Goal: Task Accomplishment & Management: Use online tool/utility

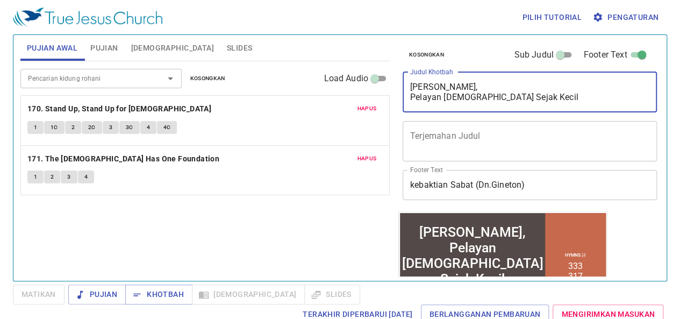
drag, startPoint x: 513, startPoint y: 98, endPoint x: 403, endPoint y: 83, distance: 111.8
click at [403, 83] on div "[PERSON_NAME], Pelayan [DEMOGRAPHIC_DATA] Sejak Kecil x Judul Khotbah" at bounding box center [530, 92] width 254 height 40
click at [403, 83] on div "Samuel, Pelayan Tuhan Sejak Kecil x Judul Khotbah" at bounding box center [530, 92] width 254 height 40
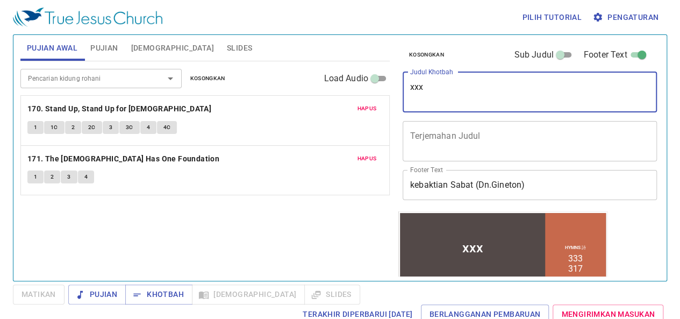
type textarea "xxx"
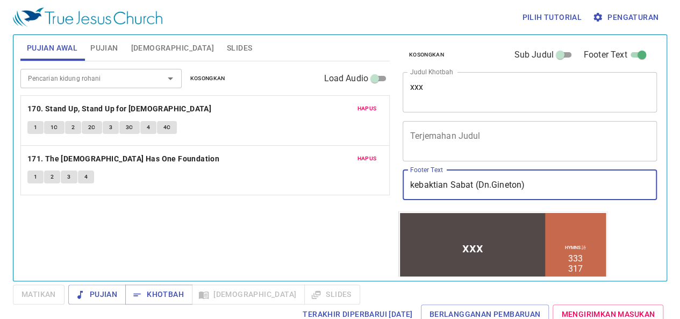
drag, startPoint x: 528, startPoint y: 186, endPoint x: 474, endPoint y: 190, distance: 53.9
click at [474, 190] on input "kebaktian Sabat (Dn.Gineton)" at bounding box center [530, 185] width 254 height 30
type input "kebaktian Sabat"
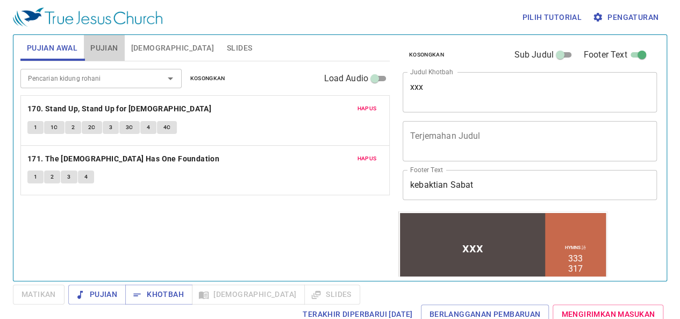
click at [96, 52] on span "Pujian" at bounding box center [103, 47] width 27 height 13
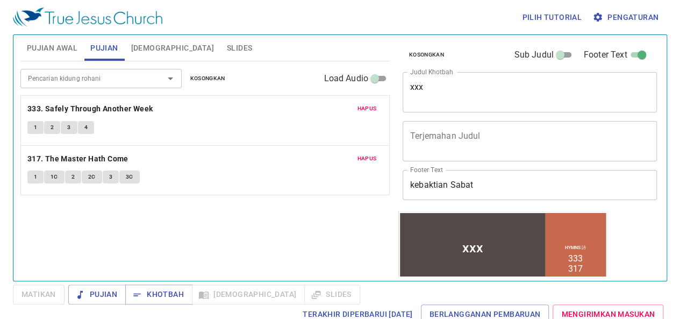
click at [373, 111] on span "Hapus" at bounding box center [366, 109] width 19 height 10
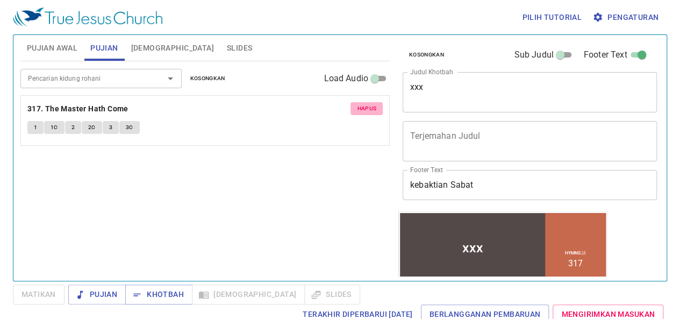
click at [368, 112] on span "Hapus" at bounding box center [366, 109] width 19 height 10
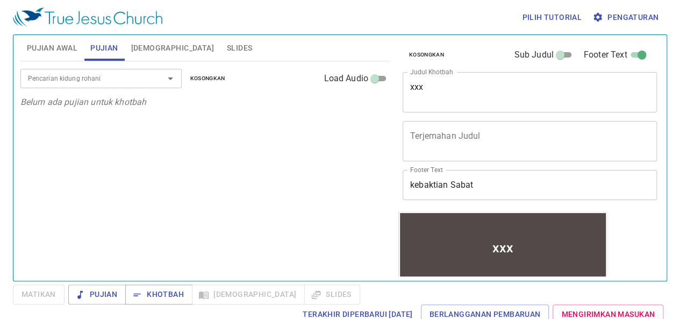
click at [441, 251] on div "xxx" at bounding box center [503, 246] width 206 height 51
click at [344, 147] on div "Pencarian kidung rohani Pencarian kidung rohani Kosongkan Load Audio Belum ada …" at bounding box center [204, 166] width 369 height 210
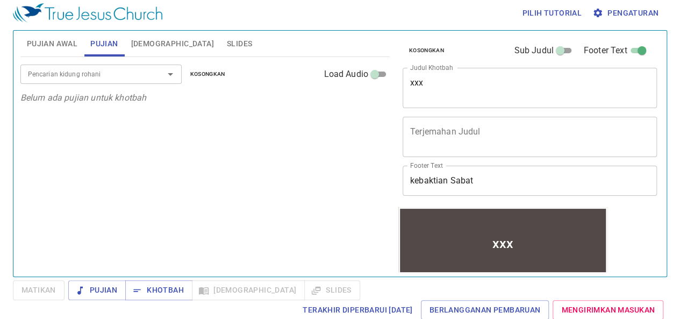
click at [546, 233] on div "xxx" at bounding box center [503, 242] width 206 height 51
click at [439, 221] on div "xxx" at bounding box center [503, 242] width 206 height 51
click at [552, 251] on div "xxx" at bounding box center [503, 242] width 206 height 51
click at [158, 290] on span "Khotbah" at bounding box center [159, 289] width 50 height 13
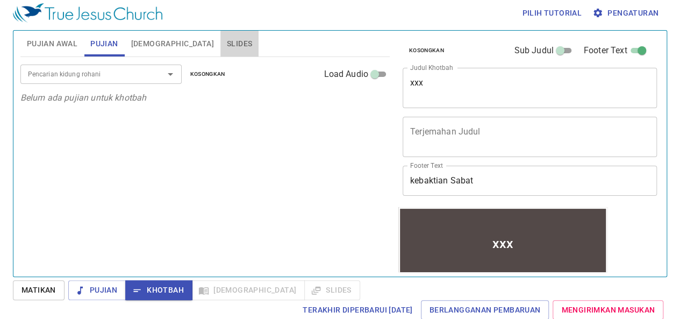
click at [227, 48] on span "Slides" at bounding box center [239, 43] width 25 height 13
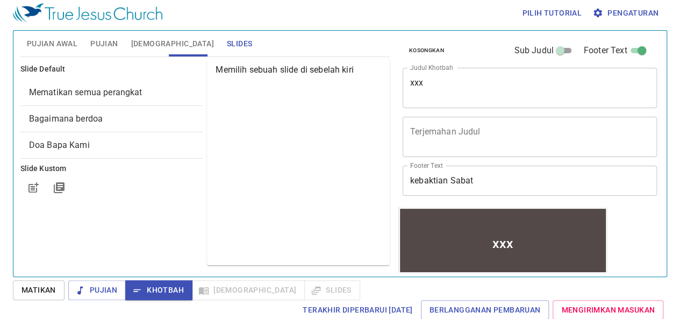
click at [115, 92] on span "Mematikan semua perangkat" at bounding box center [85, 92] width 113 height 10
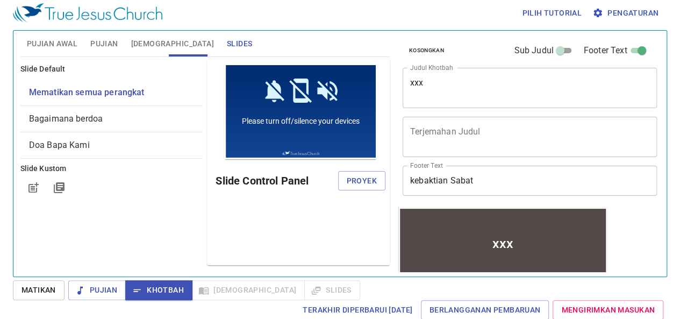
scroll to position [0, 0]
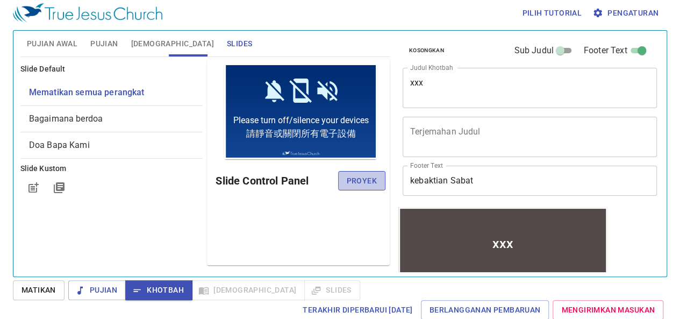
click at [358, 178] on span "Proyek" at bounding box center [362, 180] width 30 height 13
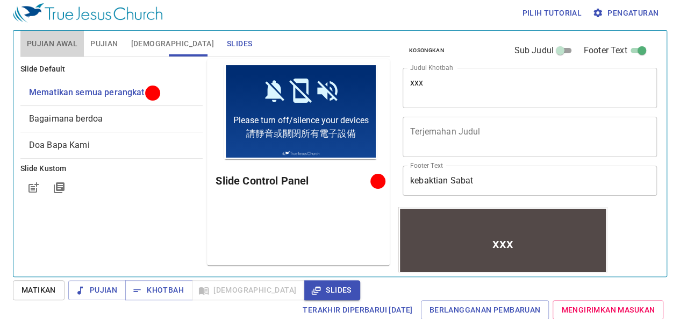
click at [69, 47] on span "Pujian Awal" at bounding box center [52, 43] width 51 height 13
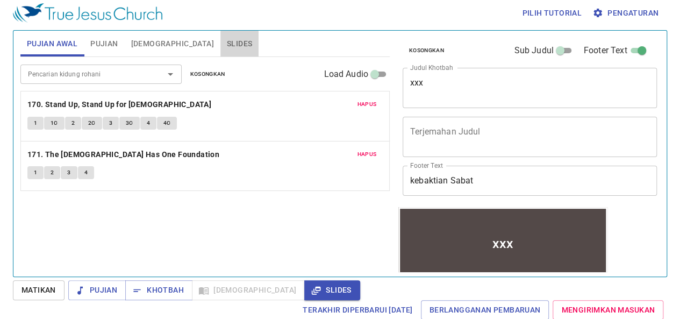
click at [227, 47] on span "Slides" at bounding box center [239, 43] width 25 height 13
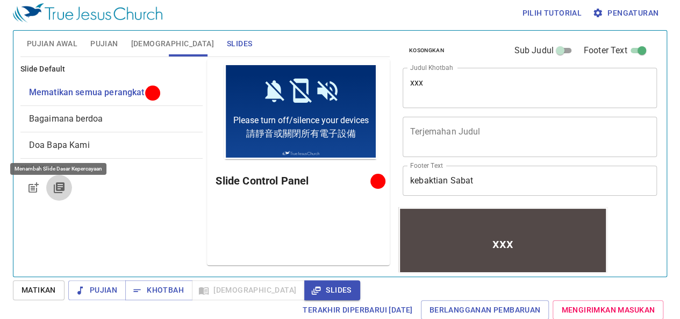
click at [61, 188] on icon "button" at bounding box center [59, 187] width 11 height 11
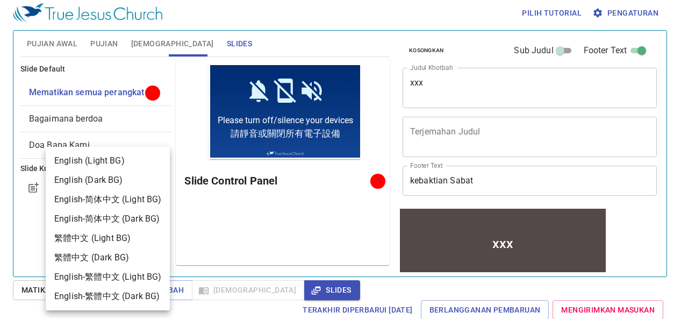
drag, startPoint x: 27, startPoint y: 212, endPoint x: 34, endPoint y: 187, distance: 25.6
click at [34, 187] on div at bounding box center [344, 159] width 688 height 319
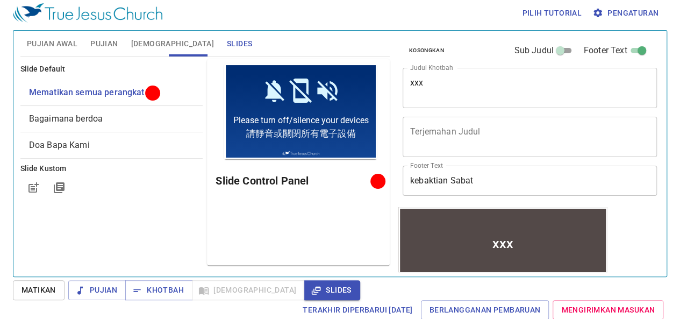
click at [34, 187] on body "Pilih tutorial Pengaturan Pujian Awal Pujian Alkitab Slides Pencarian kidung ro…" at bounding box center [340, 155] width 680 height 319
click at [34, 187] on icon "button" at bounding box center [35, 186] width 8 height 8
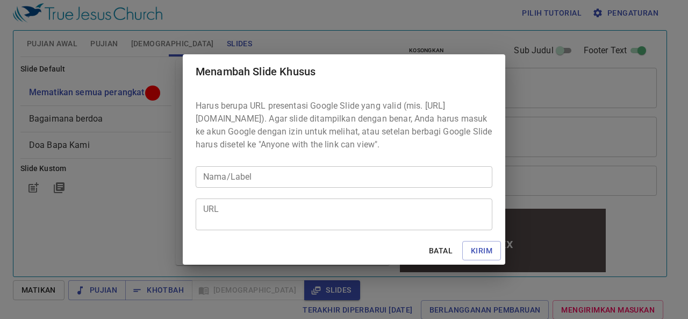
click at [134, 223] on div "Menambah Slide Khusus Harus berupa URL presentasi Google Slide yang valid (mis.…" at bounding box center [344, 159] width 688 height 319
click at [434, 258] on span "Batal" at bounding box center [441, 250] width 26 height 13
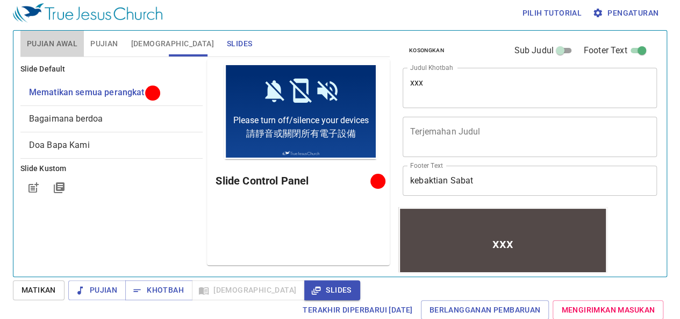
click at [38, 47] on span "Pujian Awal" at bounding box center [52, 43] width 51 height 13
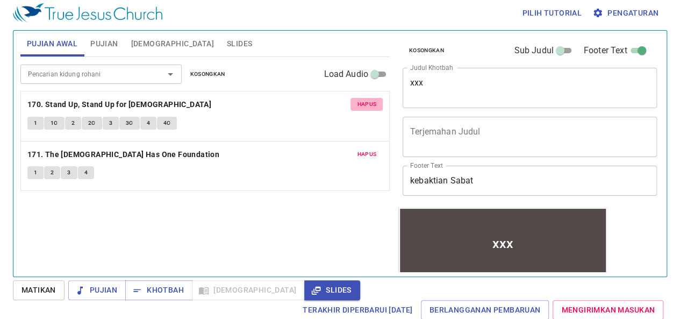
click at [370, 104] on span "Hapus" at bounding box center [366, 104] width 19 height 10
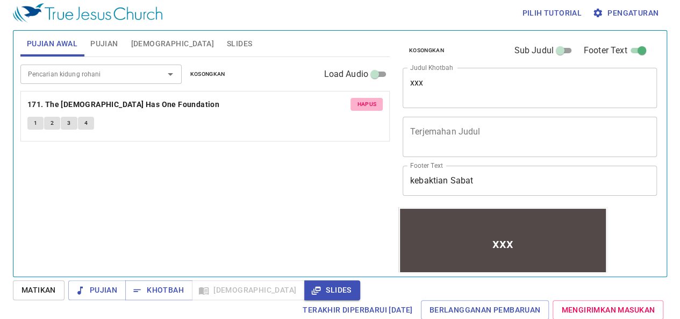
click at [370, 104] on span "Hapus" at bounding box center [366, 104] width 19 height 10
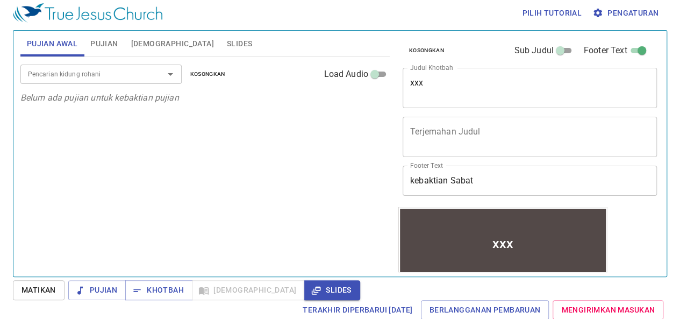
click at [94, 65] on div "Pencarian kidung rohani" at bounding box center [100, 74] width 161 height 19
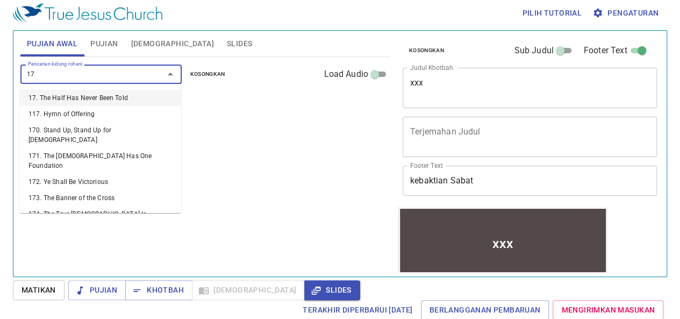
type input "173"
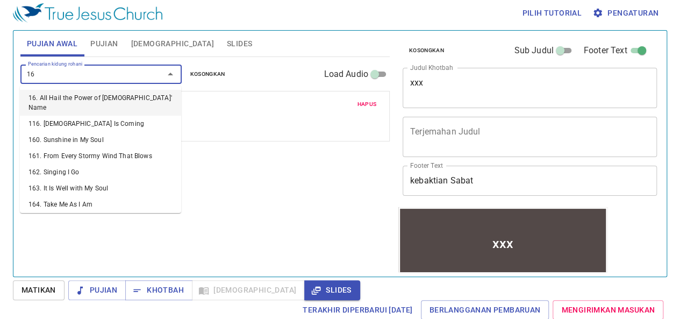
type input "168"
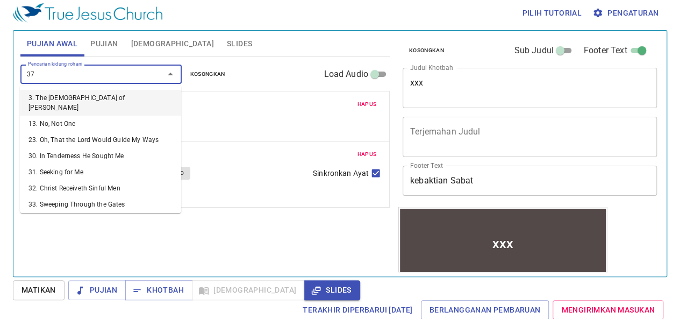
type input "377"
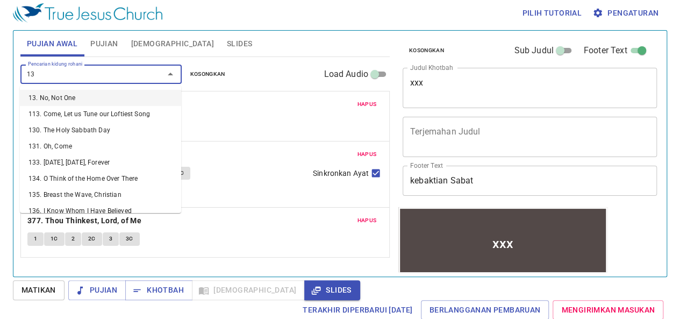
type input "135"
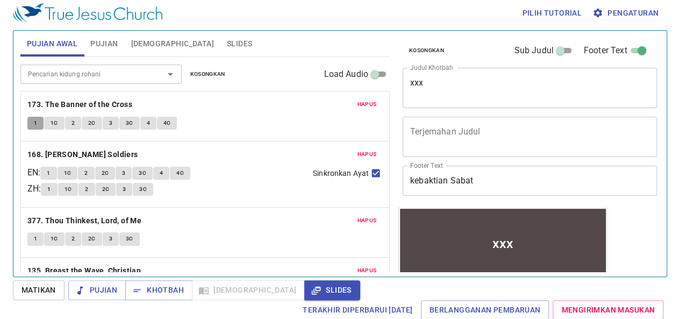
click at [38, 119] on button "1" at bounding box center [35, 123] width 16 height 13
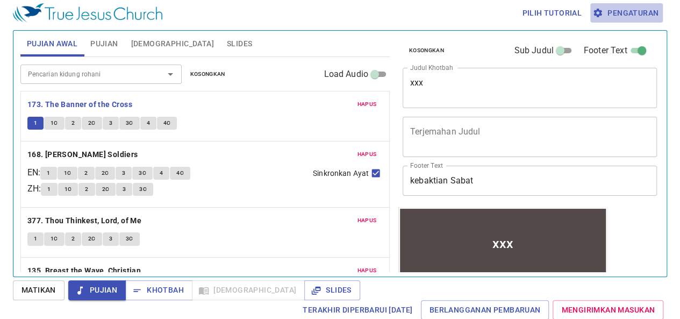
click at [612, 13] on span "Pengaturan" at bounding box center [627, 12] width 64 height 13
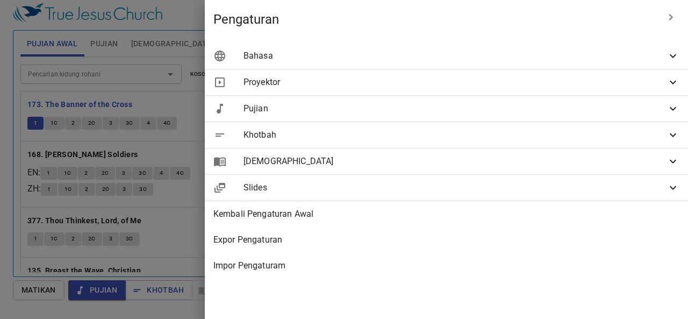
click at [606, 57] on span "Bahasa" at bounding box center [455, 55] width 423 height 13
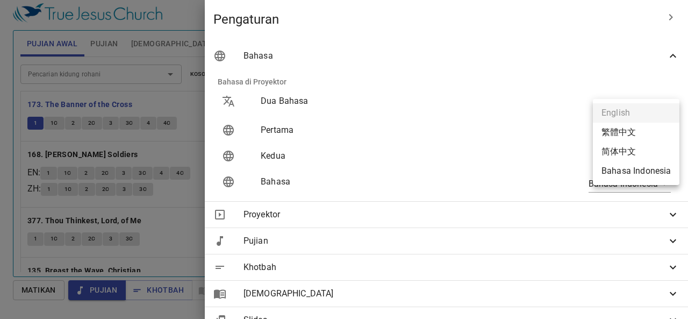
click at [629, 132] on body "Pilih tutorial Pengaturan Pujian Awal Pujian Alkitab Slides Pencarian kidung ro…" at bounding box center [344, 155] width 688 height 319
click at [621, 173] on li "Bahasa Indonesia" at bounding box center [636, 170] width 87 height 19
type input "id"
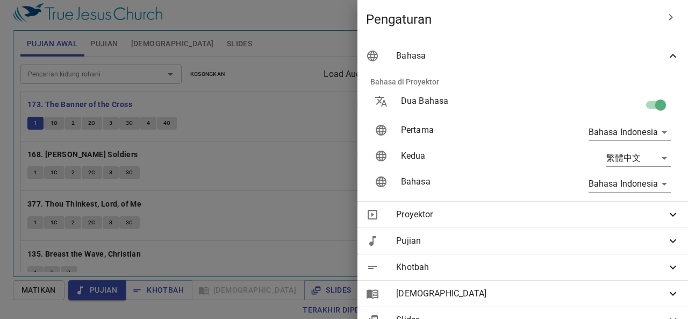
click at [310, 184] on div at bounding box center [344, 159] width 688 height 319
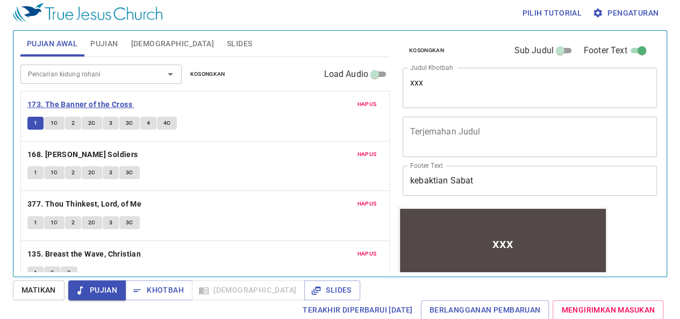
click at [40, 103] on b "173. The Banner of the Cross" at bounding box center [79, 104] width 105 height 13
click at [34, 120] on span "1" at bounding box center [35, 123] width 3 height 10
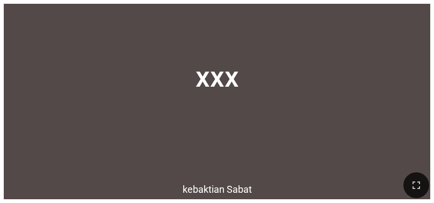
click at [277, 60] on div "xxx" at bounding box center [217, 77] width 427 height 108
click at [417, 181] on icon "button" at bounding box center [416, 184] width 13 height 13
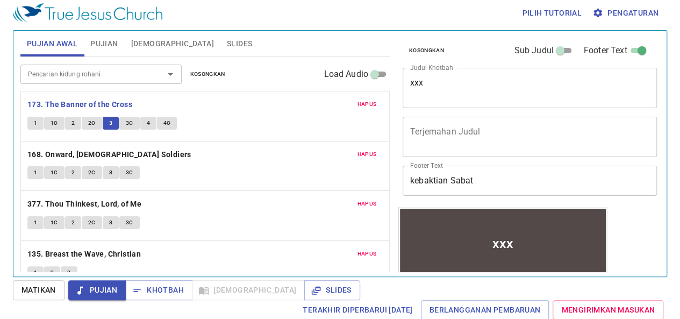
scroll to position [4, 0]
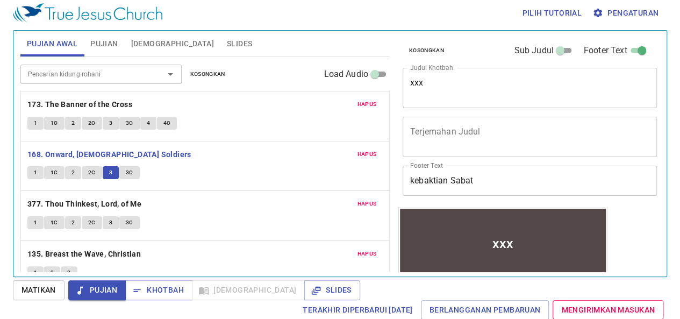
scroll to position [4, 0]
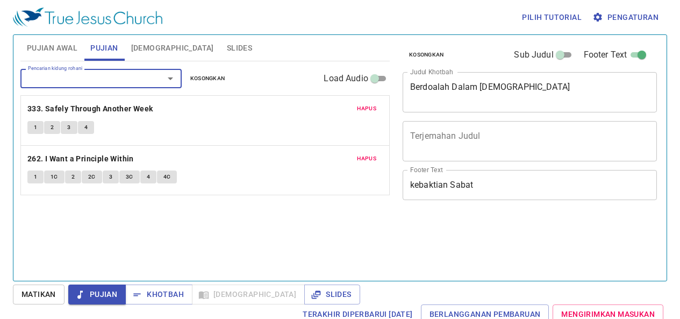
scroll to position [4, 0]
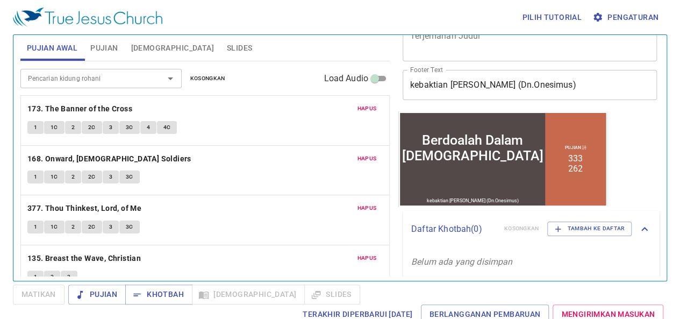
scroll to position [101, 0]
click at [154, 294] on span "Khotbah" at bounding box center [159, 294] width 50 height 13
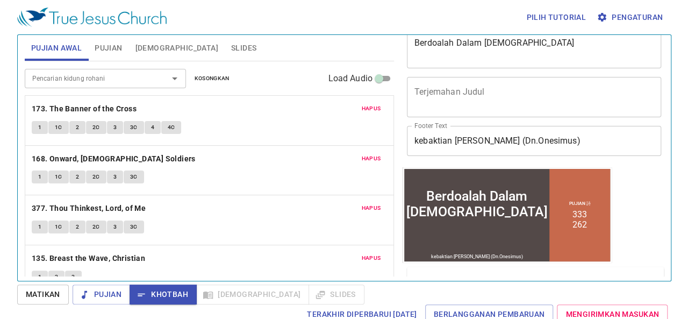
scroll to position [44, 0]
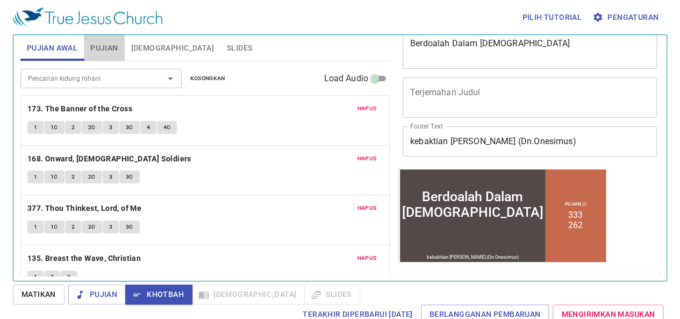
click at [105, 44] on span "Pujian" at bounding box center [103, 47] width 27 height 13
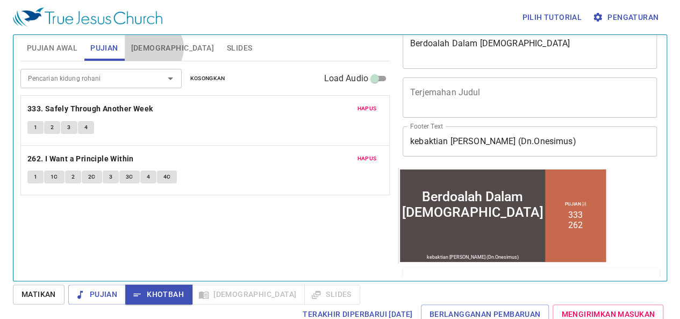
click at [153, 48] on span "Alkitab" at bounding box center [172, 47] width 83 height 13
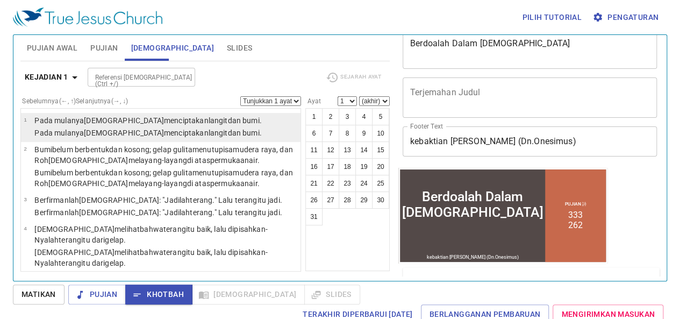
click at [65, 120] on p "Pada mulanya Allah menciptakan langit dan bumi ." at bounding box center [147, 120] width 227 height 11
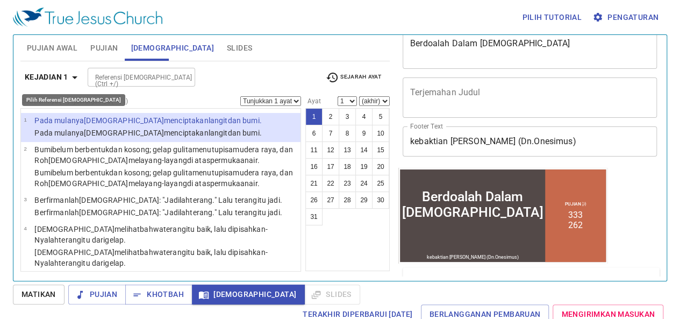
click at [53, 77] on b "Kejadian 1" at bounding box center [47, 76] width 44 height 13
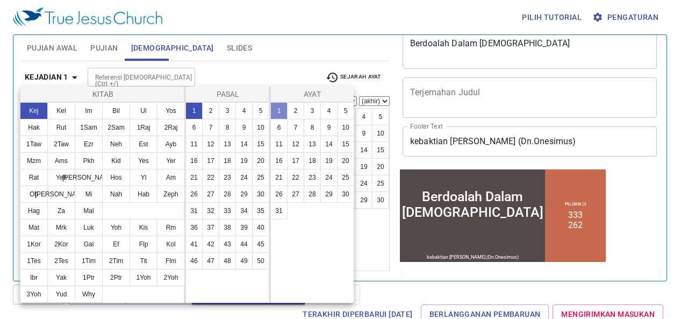
click at [281, 113] on button "1" at bounding box center [278, 110] width 17 height 17
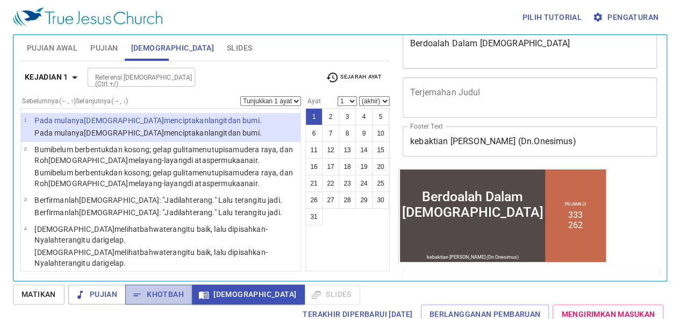
click at [161, 294] on span "Khotbah" at bounding box center [159, 294] width 50 height 13
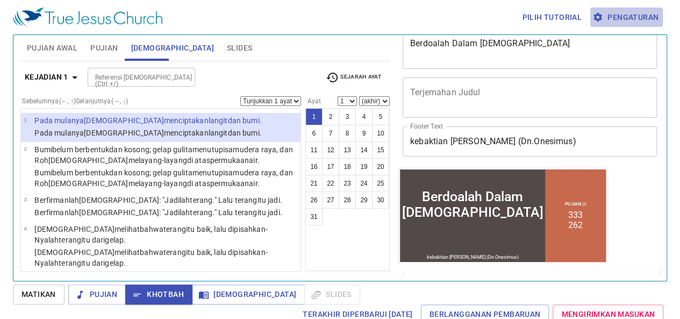
click at [644, 21] on span "Pengaturan" at bounding box center [627, 17] width 64 height 13
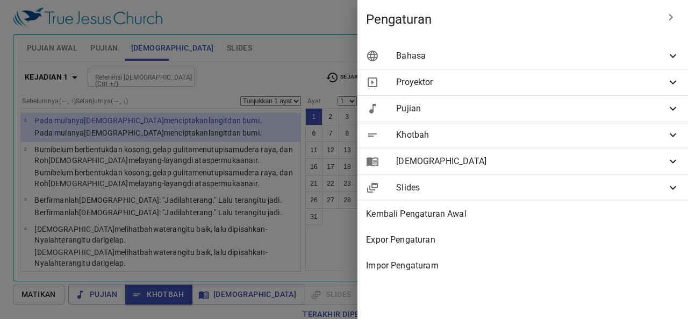
click at [476, 130] on span "Khotbah" at bounding box center [531, 134] width 270 height 13
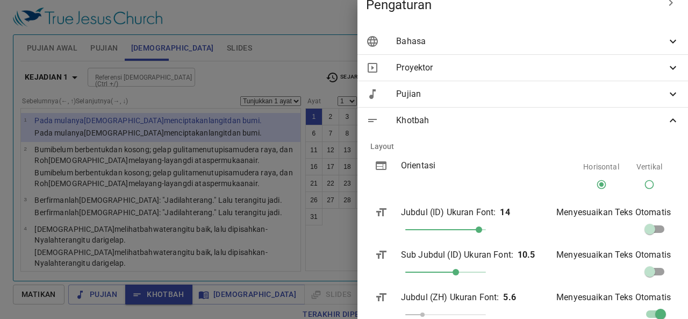
scroll to position [0, 0]
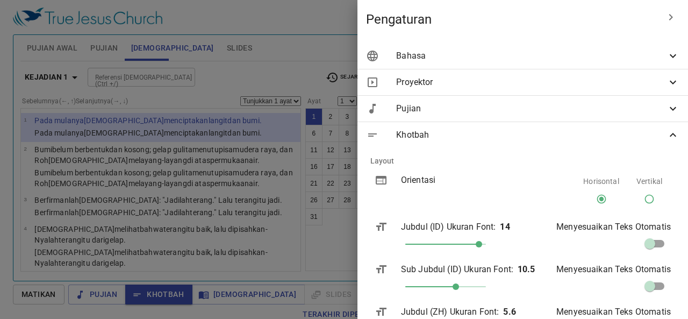
click at [559, 69] on hr at bounding box center [523, 69] width 331 height 1
click at [561, 51] on span "Bahasa" at bounding box center [531, 55] width 270 height 13
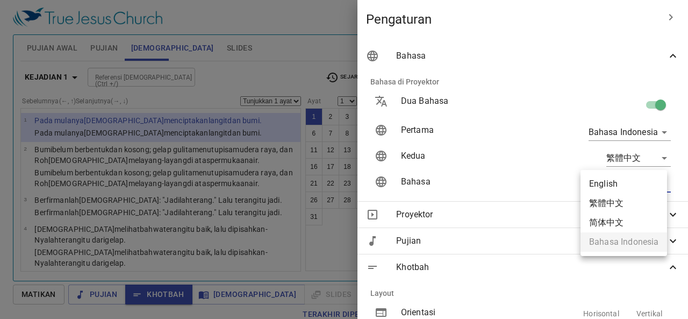
click at [624, 187] on body "Pilih tutorial Pengaturan Pujian Awal Pujian Alkitab Slides Pencarian kidung ro…" at bounding box center [344, 159] width 688 height 319
click at [606, 206] on li "繁體中文" at bounding box center [624, 203] width 87 height 19
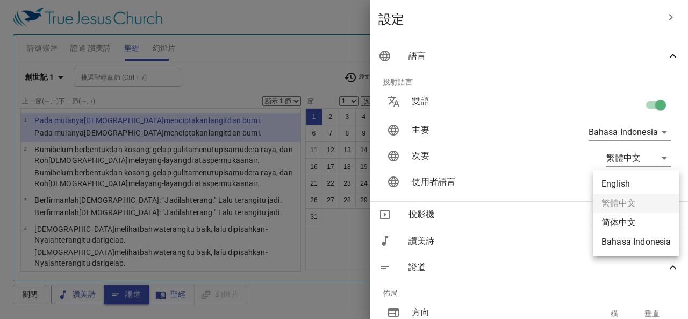
click at [638, 181] on body "選擇教程 設定 詩頌崇拜 證道 讚美詩 聖經 幻燈片 詩歌搜尋 詩歌搜尋 清除 播放音頻 刪除 173、十架旌旗 1 1C 2 2C 3 3C 4 4C 刪除…" at bounding box center [344, 159] width 688 height 319
click at [638, 181] on li "English" at bounding box center [636, 183] width 87 height 19
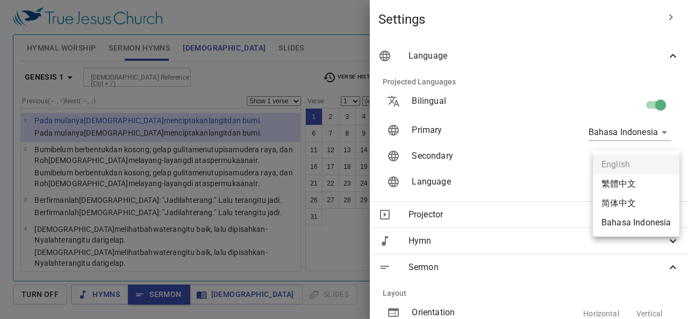
click at [621, 184] on body "Select a tutorial Settings Hymnal Worship Sermon Hymns Bible Slides Hymn search…" at bounding box center [344, 159] width 688 height 319
click at [623, 226] on li "Bahasa Indonesia" at bounding box center [636, 222] width 87 height 19
type input "id"
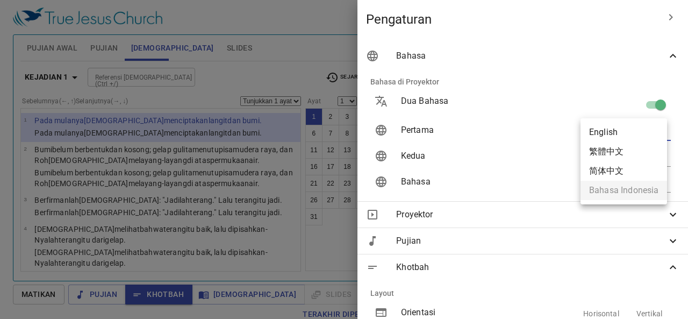
click at [618, 128] on body "Pilih tutorial Pengaturan Pujian Awal Pujian Alkitab Slides Pencarian kidung ro…" at bounding box center [344, 159] width 688 height 319
click at [618, 128] on li "English" at bounding box center [624, 132] width 87 height 19
type input "en"
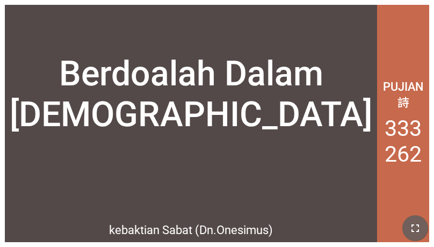
click at [411, 225] on icon "button" at bounding box center [415, 228] width 13 height 13
